Goal: Find contact information: Find contact information

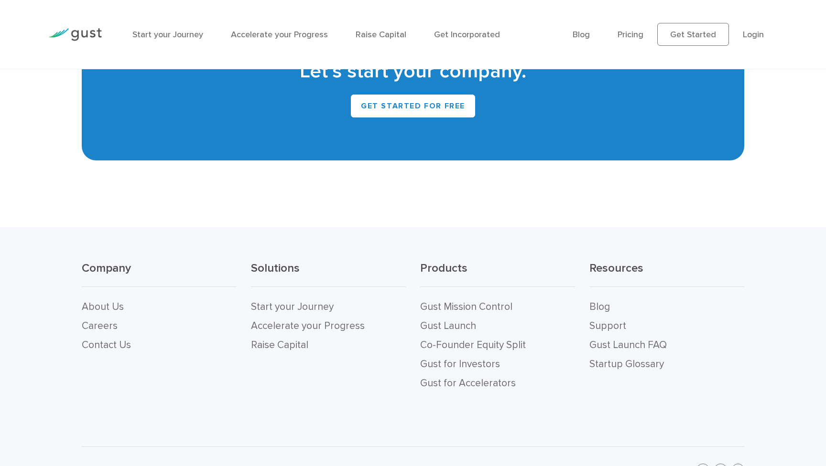
scroll to position [4308, 0]
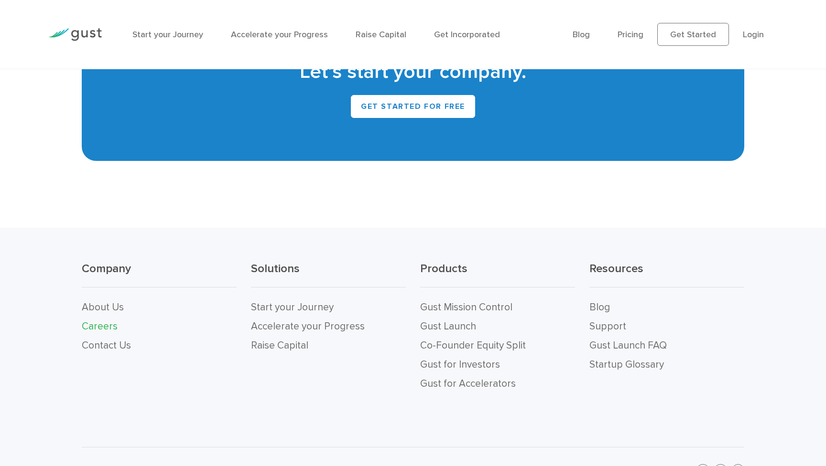
click at [92, 321] on link "Careers" at bounding box center [100, 327] width 36 height 12
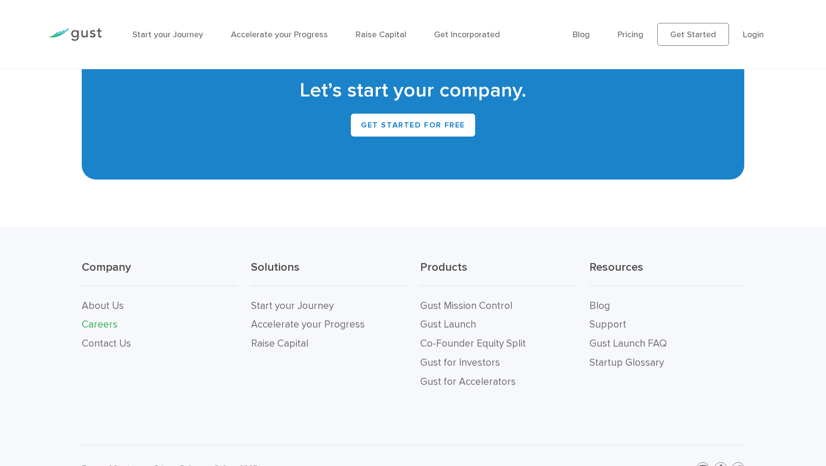
scroll to position [2039, 0]
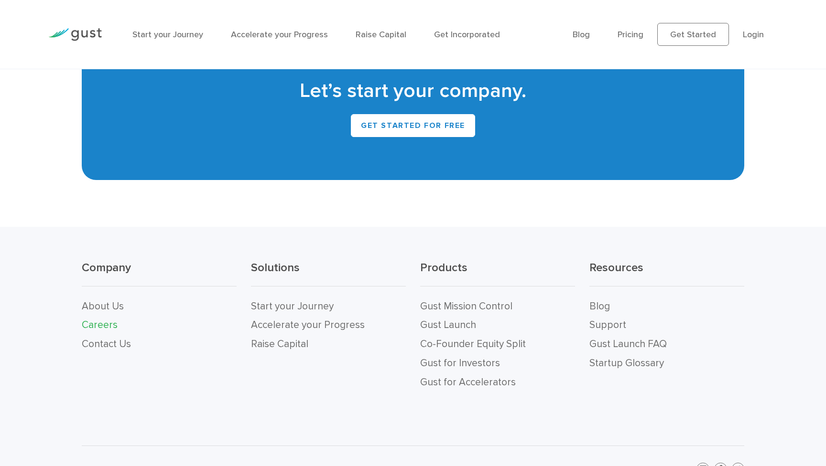
click at [107, 319] on link "Careers" at bounding box center [100, 325] width 36 height 12
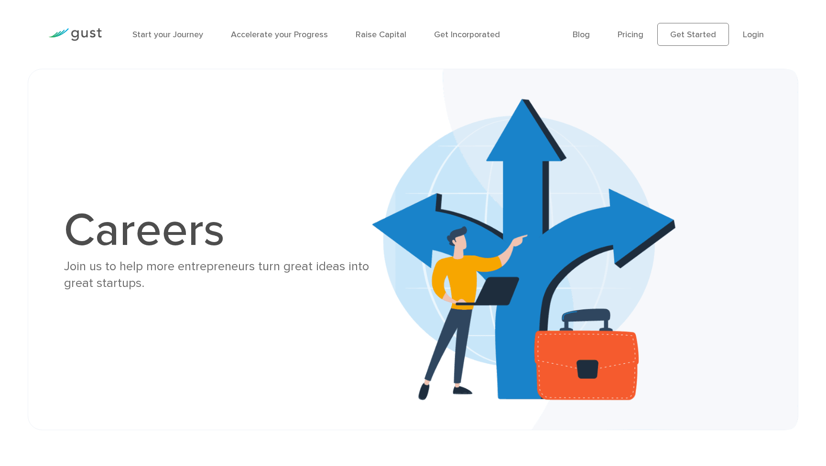
scroll to position [332, 0]
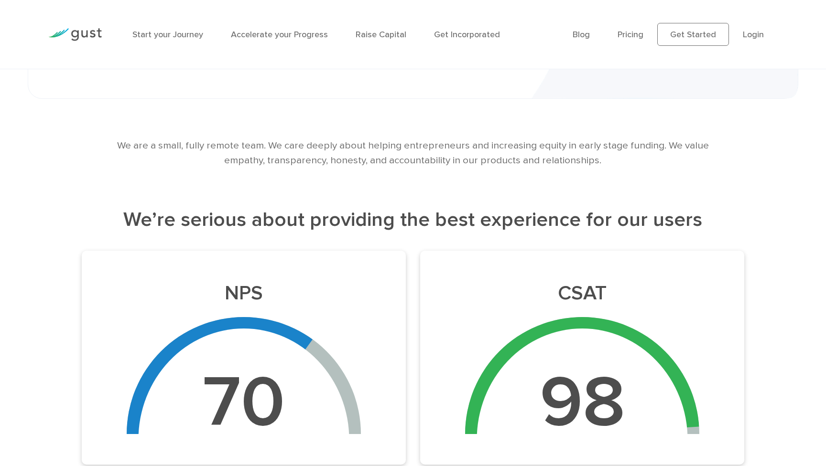
click at [305, 146] on p "We are a small, fully remote team. We care deeply about helping entrepreneurs a…" at bounding box center [413, 153] width 617 height 30
click at [426, 164] on p "We are a small, fully remote team. We care deeply about helping entrepreneurs a…" at bounding box center [413, 153] width 617 height 30
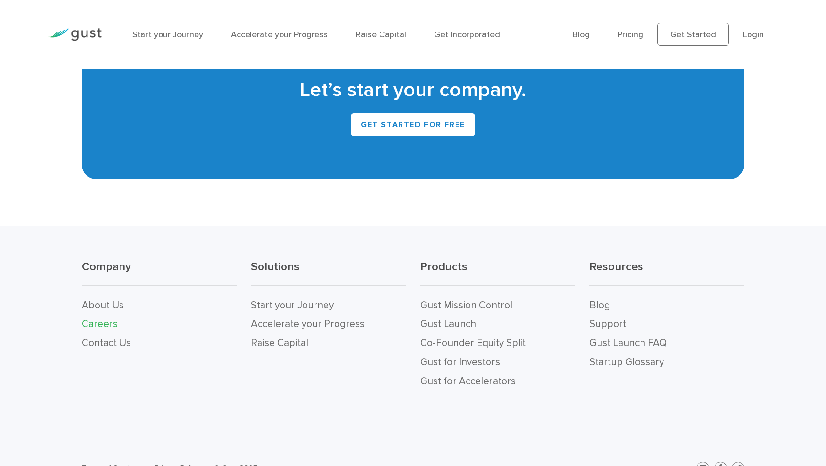
scroll to position [2039, 0]
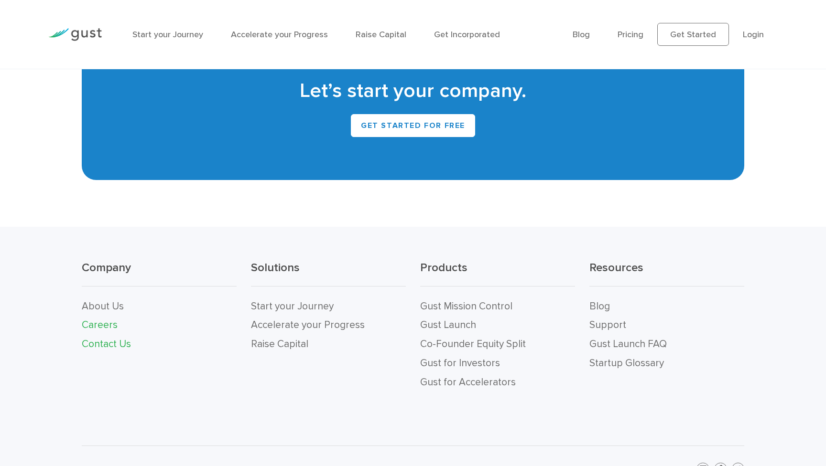
click at [104, 338] on link "Contact Us" at bounding box center [106, 344] width 49 height 12
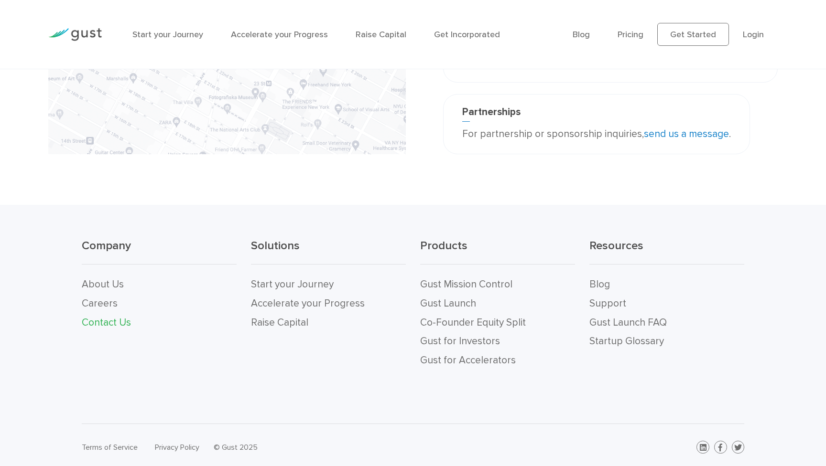
scroll to position [307, 0]
